Goal: Information Seeking & Learning: Learn about a topic

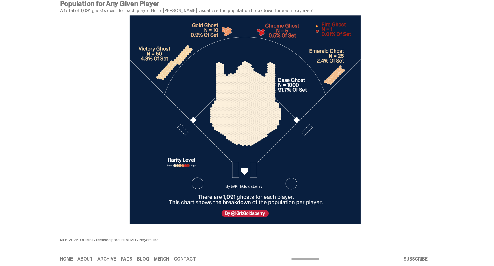
scroll to position [1943, 0]
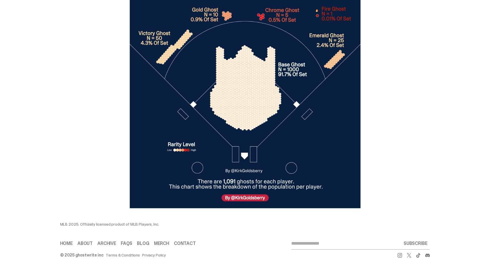
click at [92, 241] on link "About" at bounding box center [84, 243] width 15 height 5
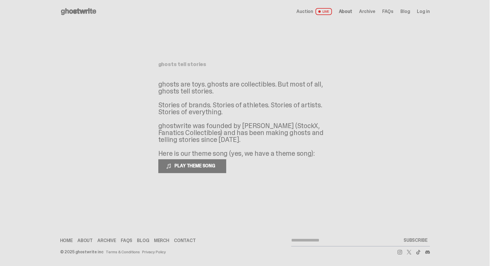
click at [191, 239] on link "Contact" at bounding box center [185, 240] width 22 height 5
click at [238, 216] on div "Open main menu Home Auction LIVE About Archive FAQs Blog" at bounding box center [244, 133] width 489 height 266
click at [161, 238] on link "Merch" at bounding box center [161, 240] width 15 height 5
click at [126, 240] on link "FAQs" at bounding box center [127, 240] width 12 height 5
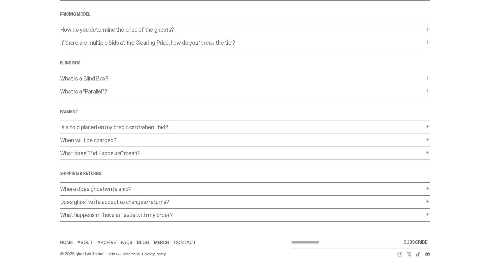
scroll to position [109, 0]
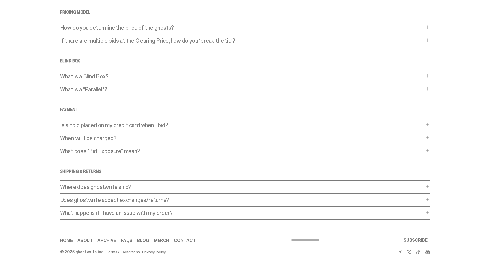
click at [133, 188] on p "Where does ghostwrite ship?" at bounding box center [242, 187] width 364 height 6
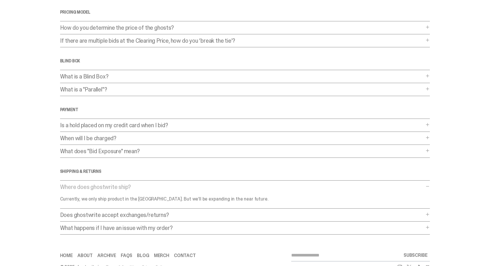
scroll to position [124, 0]
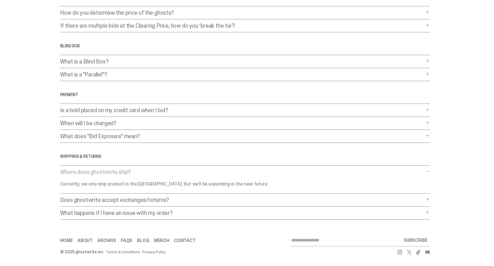
click at [149, 199] on p "Does ghostwrite accept exchanges/returns?" at bounding box center [242, 200] width 364 height 6
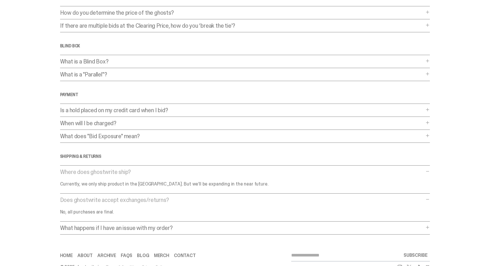
scroll to position [139, 0]
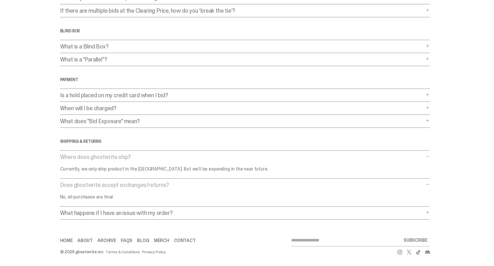
click at [145, 213] on p "What happens if I have an issue with my order?" at bounding box center [242, 213] width 364 height 6
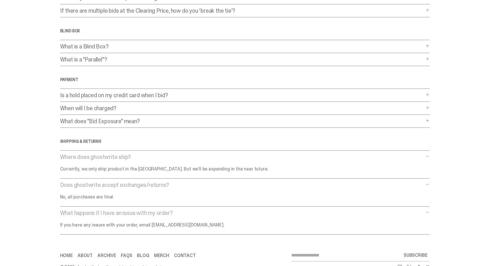
scroll to position [154, 0]
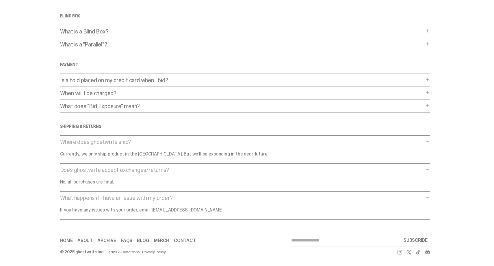
click at [67, 241] on link "Home" at bounding box center [66, 240] width 13 height 5
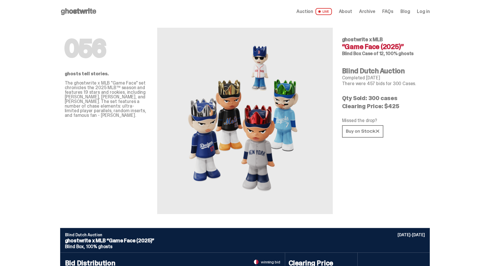
click at [349, 11] on span "About" at bounding box center [345, 11] width 13 height 5
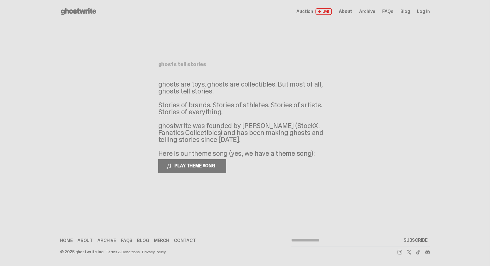
click at [182, 241] on link "Contact" at bounding box center [185, 240] width 22 height 5
click at [142, 240] on link "Blog" at bounding box center [143, 240] width 12 height 5
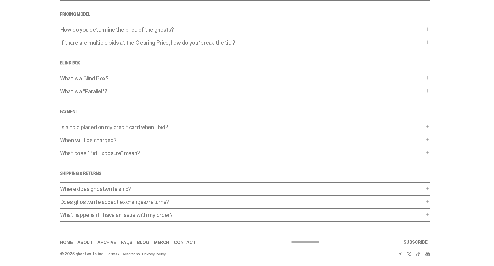
scroll to position [109, 0]
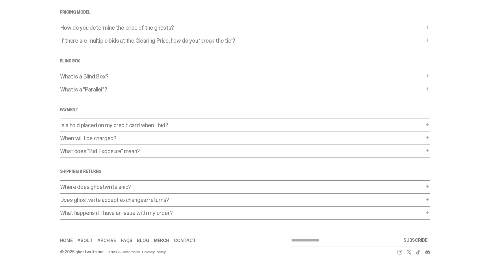
click at [163, 199] on p "Does ghostwrite accept exchanges/returns?" at bounding box center [242, 200] width 364 height 6
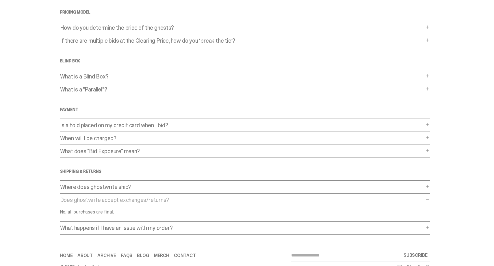
click at [163, 197] on p "Does ghostwrite accept exchanges/returns?" at bounding box center [242, 200] width 364 height 6
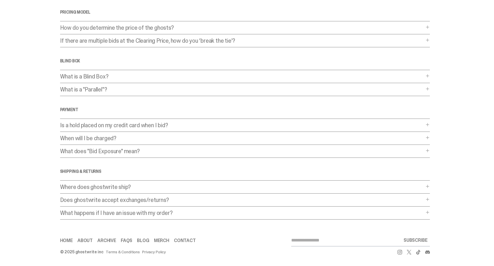
click at [153, 212] on p "What happens if I have an issue with my order?" at bounding box center [242, 213] width 364 height 6
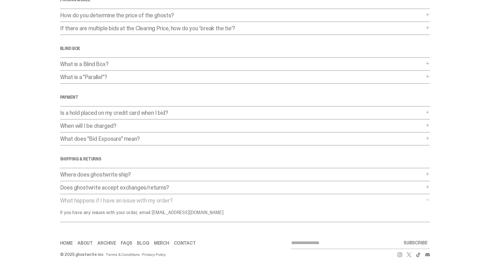
scroll to position [124, 0]
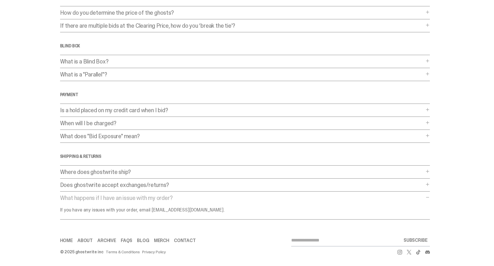
click at [87, 243] on link "About" at bounding box center [84, 240] width 15 height 5
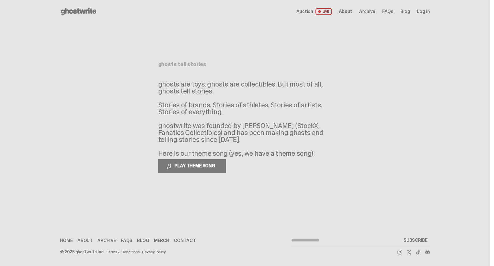
click at [65, 238] on link "Home" at bounding box center [66, 240] width 13 height 5
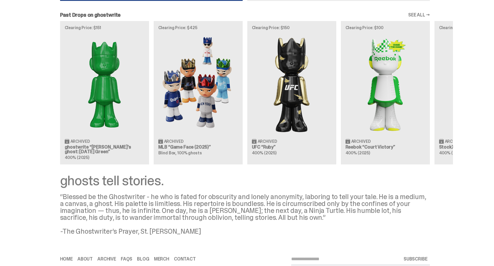
scroll to position [641, 0]
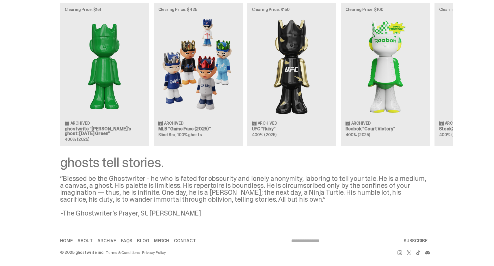
click at [148, 243] on link "Blog" at bounding box center [143, 241] width 12 height 5
